Goal: Task Accomplishment & Management: Manage account settings

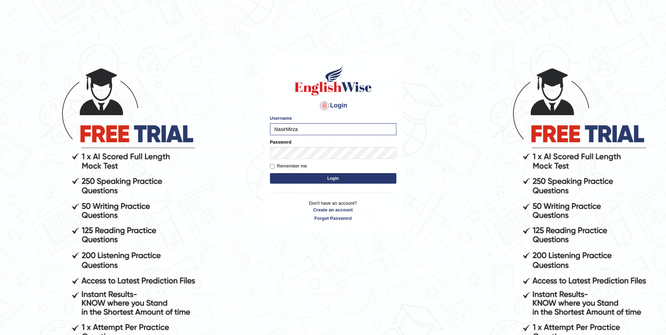
click at [340, 178] on button "Login" at bounding box center [333, 178] width 126 height 11
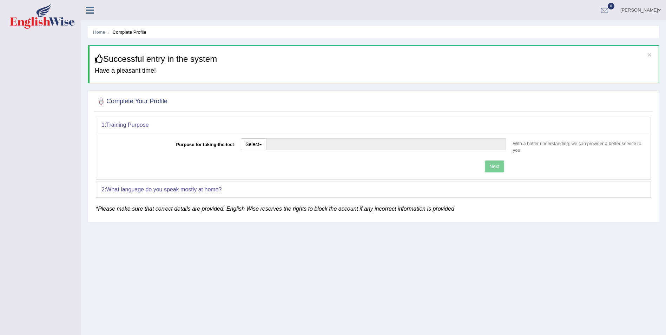
click at [660, 12] on link "Md Nasir Mirza" at bounding box center [640, 9] width 51 height 18
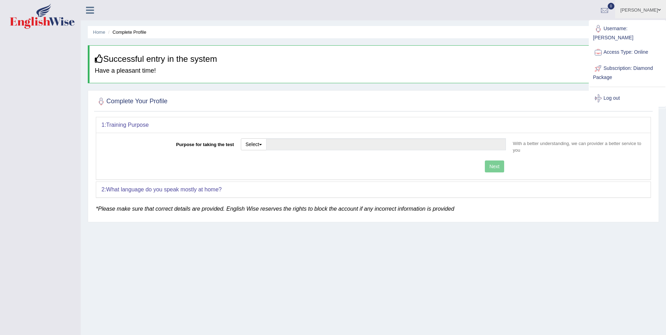
click at [270, 248] on div "Home Complete Profile × Successful entry in the system Have a pleasant time! Co…" at bounding box center [374, 175] width 586 height 351
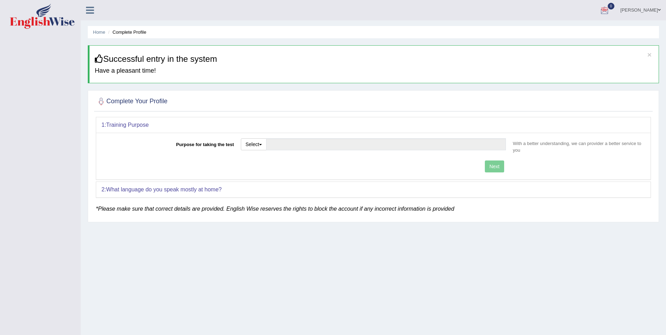
click at [660, 8] on span at bounding box center [659, 10] width 3 height 5
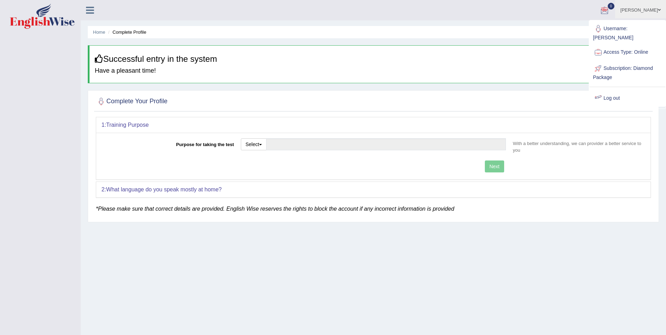
click at [495, 228] on div "Home Complete Profile × Successful entry in the system Have a pleasant time! Co…" at bounding box center [374, 175] width 586 height 351
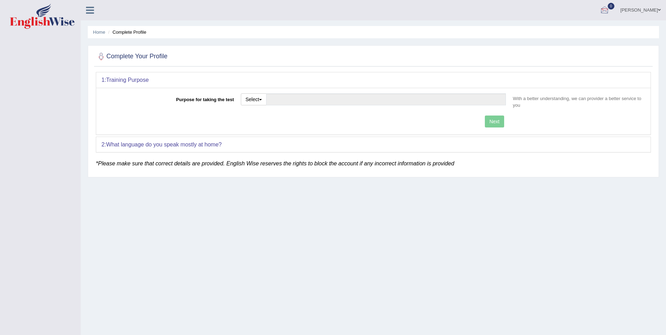
click at [659, 9] on span at bounding box center [659, 10] width 3 height 5
click at [607, 90] on link "Log out" at bounding box center [628, 98] width 76 height 16
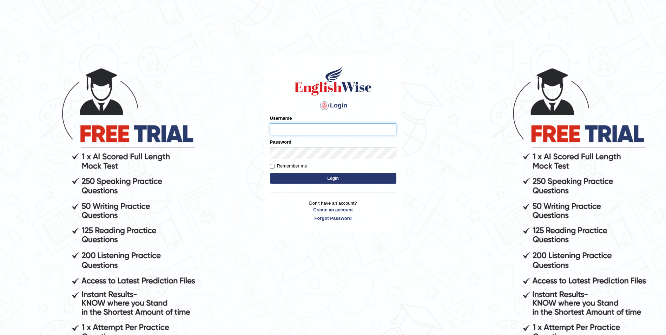
click at [311, 131] on input "Username" at bounding box center [333, 129] width 126 height 12
type input "NasirMirza"
drag, startPoint x: 315, startPoint y: 132, endPoint x: 235, endPoint y: 132, distance: 80.8
click at [235, 132] on body "Login Please fix the following errors: Username NasirMirza Password Remember me…" at bounding box center [333, 200] width 666 height 335
click at [348, 177] on button "Login" at bounding box center [333, 178] width 126 height 11
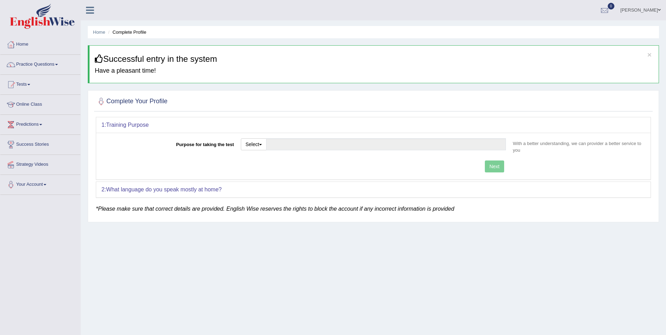
click at [657, 10] on link "Md Nasir Mirza" at bounding box center [640, 9] width 51 height 18
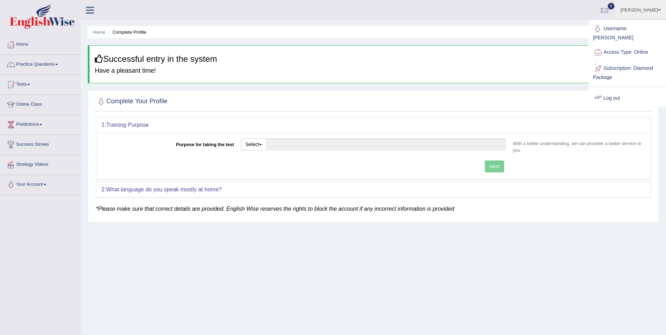
click at [616, 91] on link "Log out" at bounding box center [628, 98] width 76 height 16
